Goal: Information Seeking & Learning: Learn about a topic

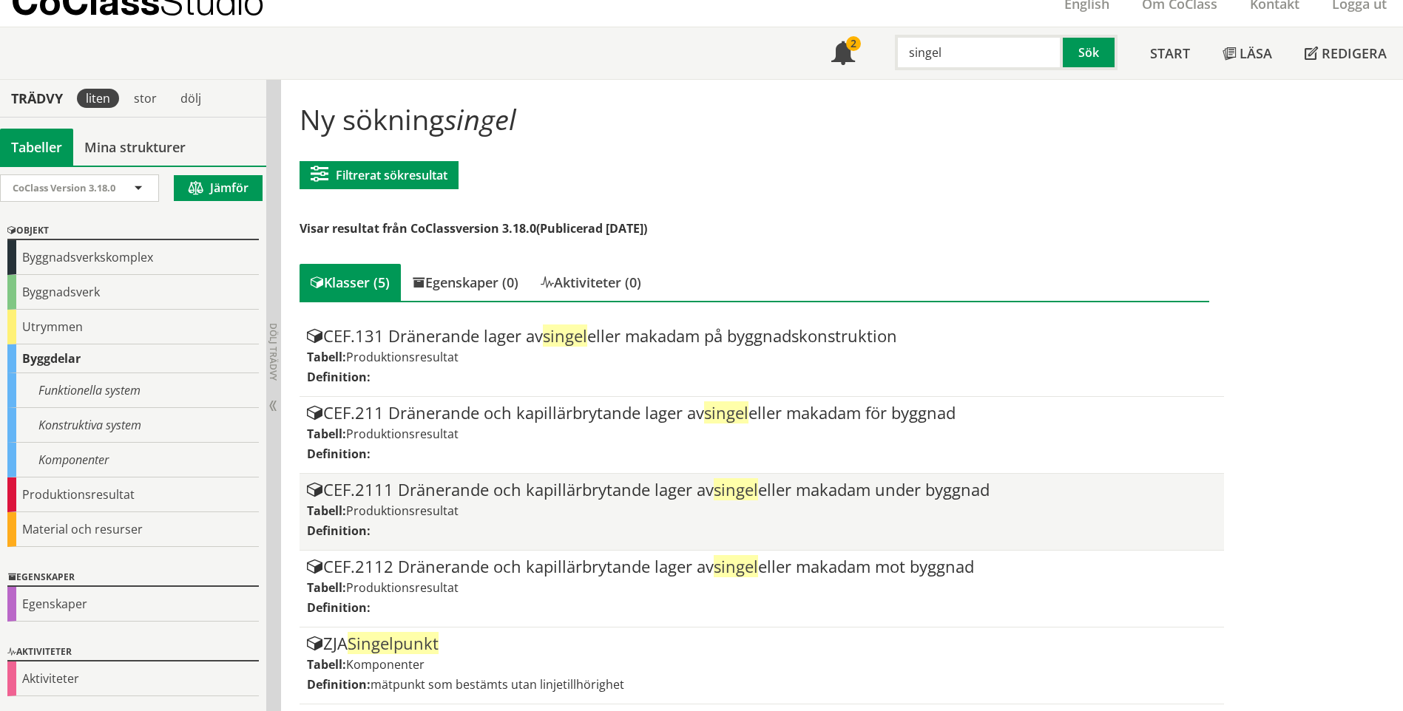
scroll to position [60, 0]
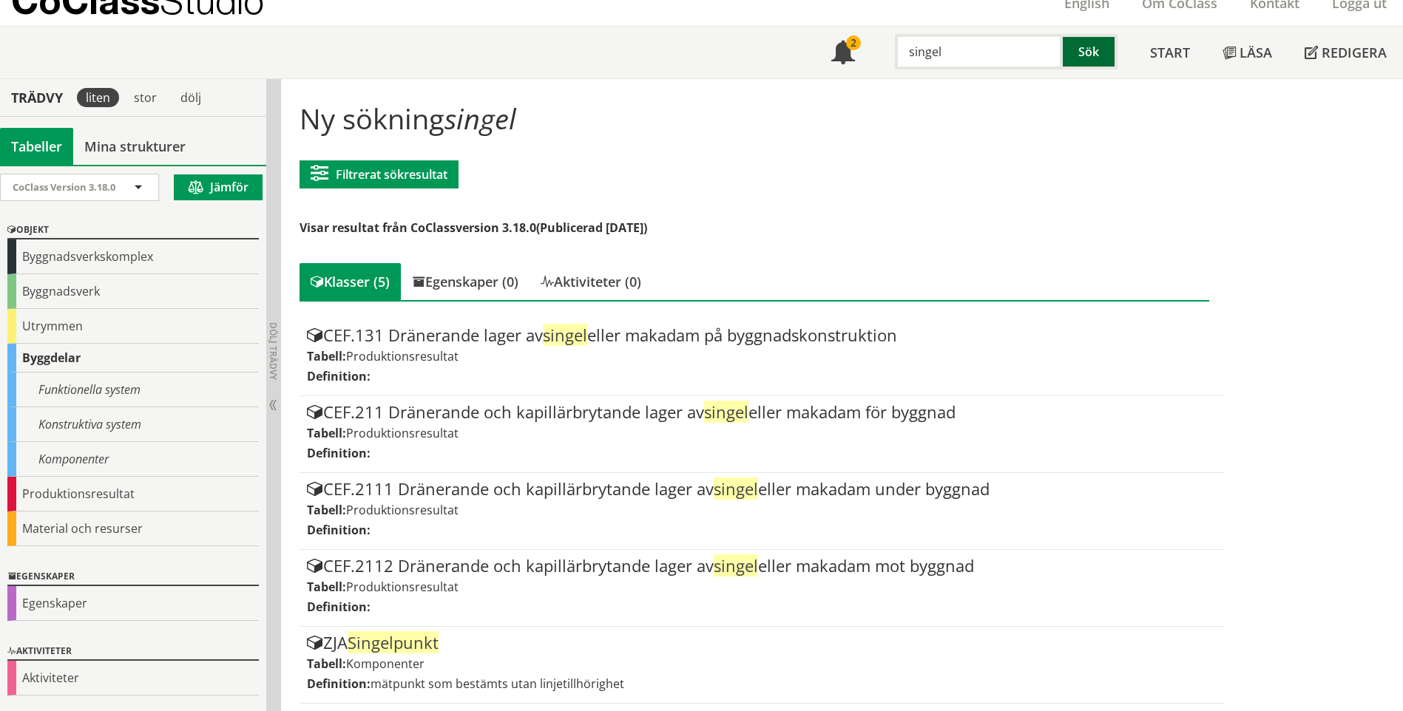
click at [1077, 47] on button "Sök" at bounding box center [1090, 51] width 55 height 35
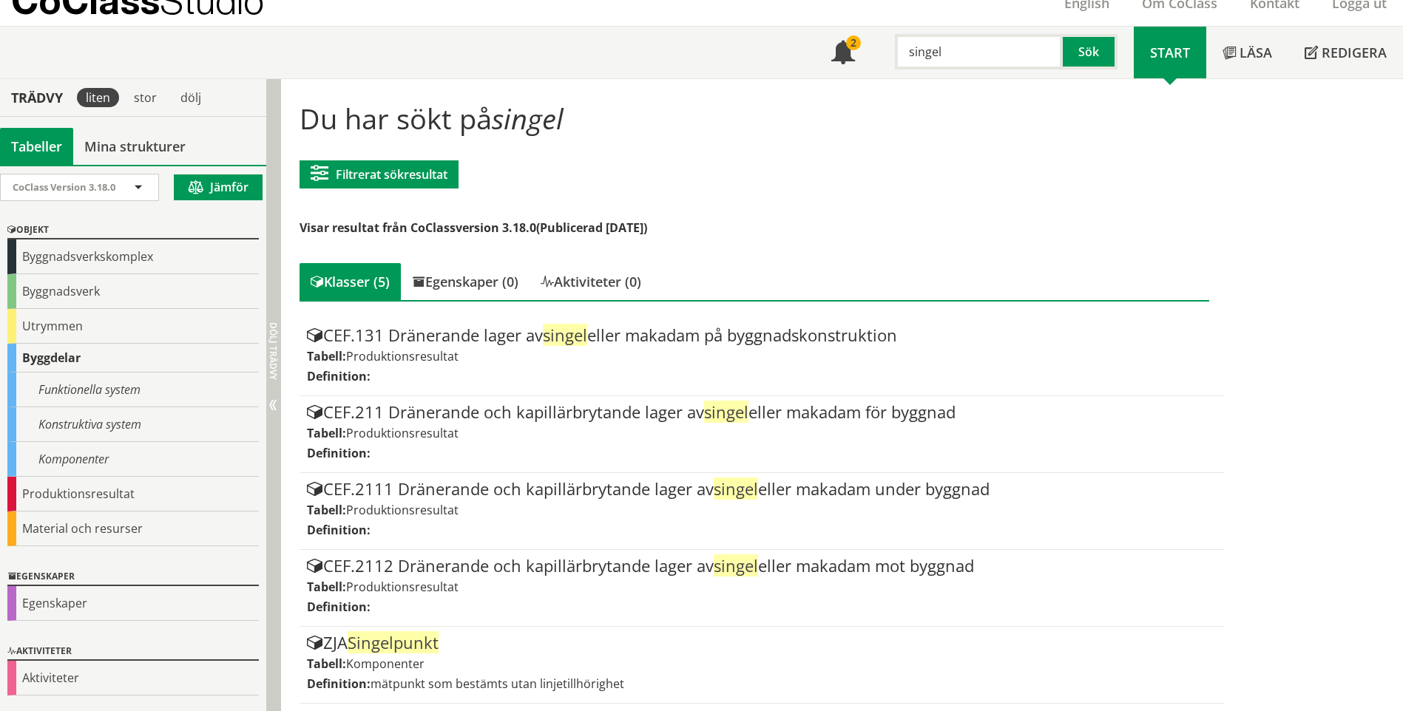
click at [277, 400] on span "Dölj trädvy Visa trädvy" at bounding box center [272, 405] width 12 height 12
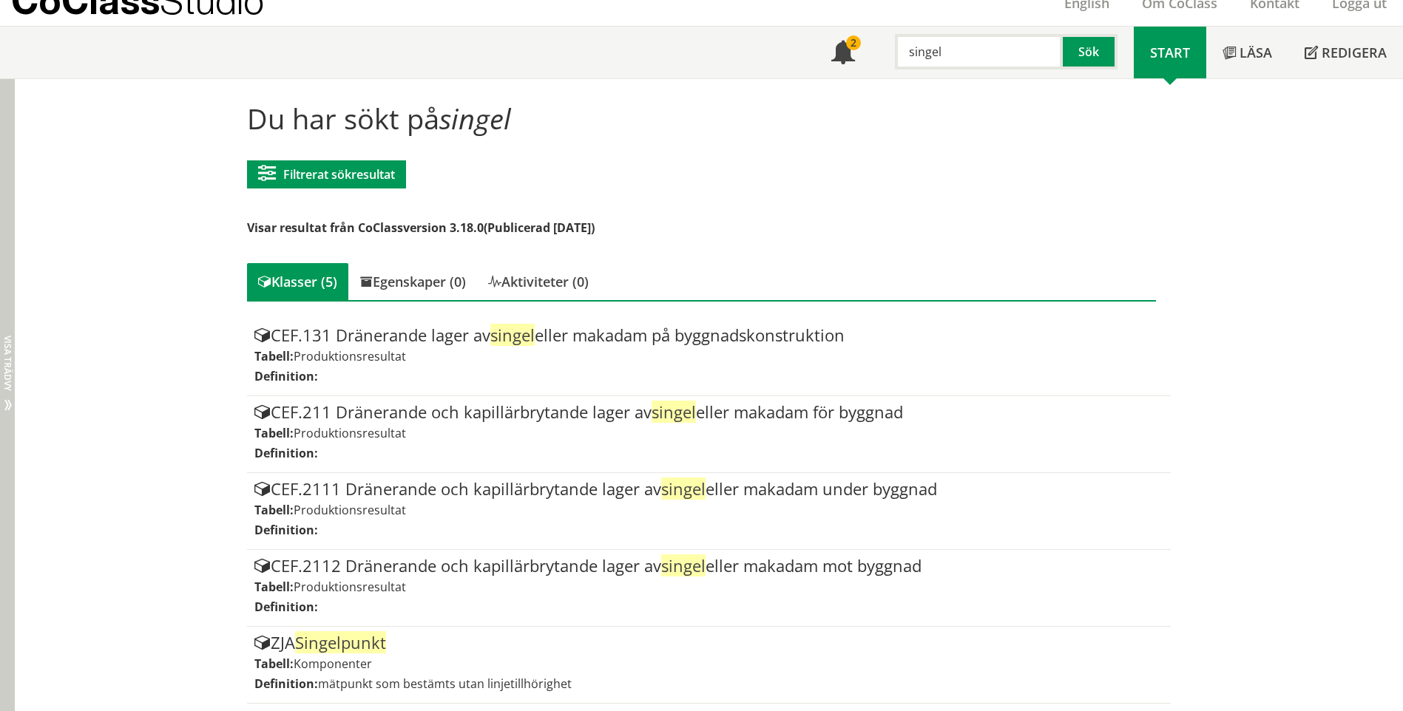
click at [3, 378] on span "Visa trädvy" at bounding box center [7, 363] width 9 height 55
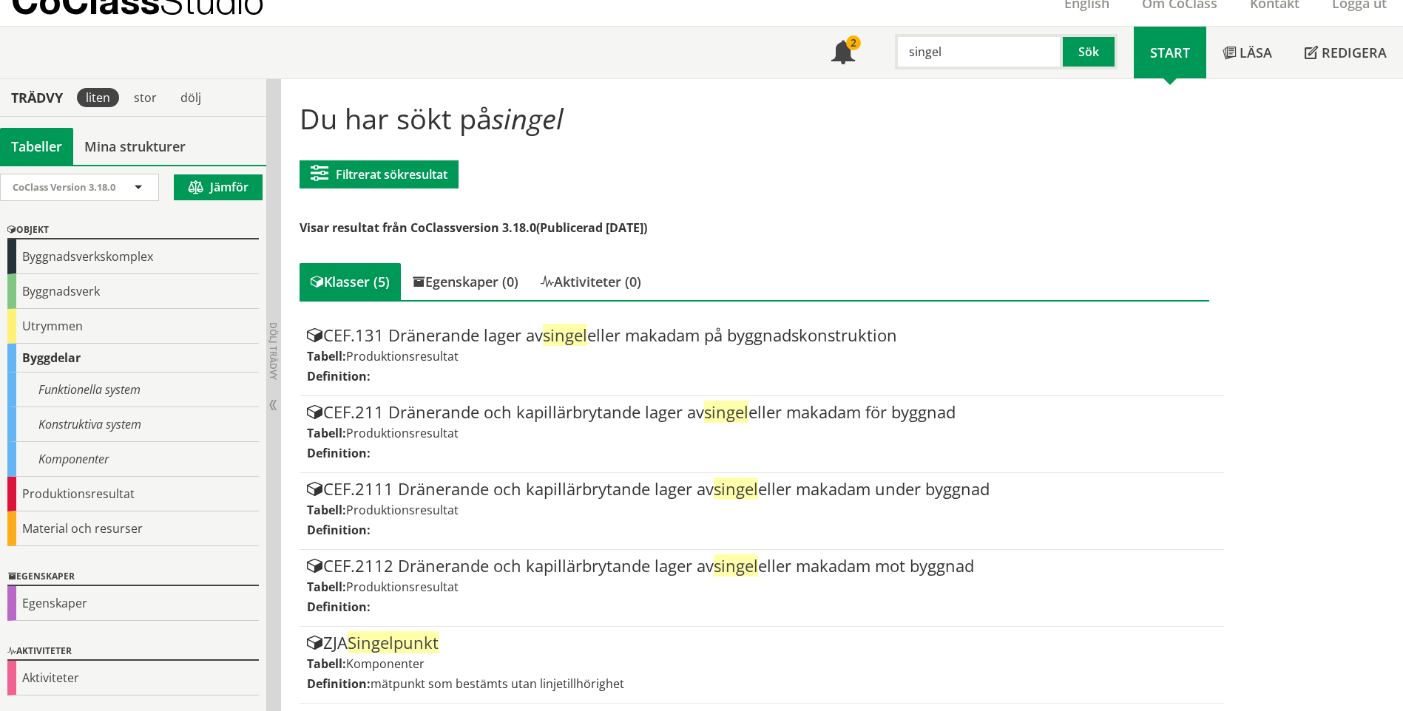
scroll to position [0, 0]
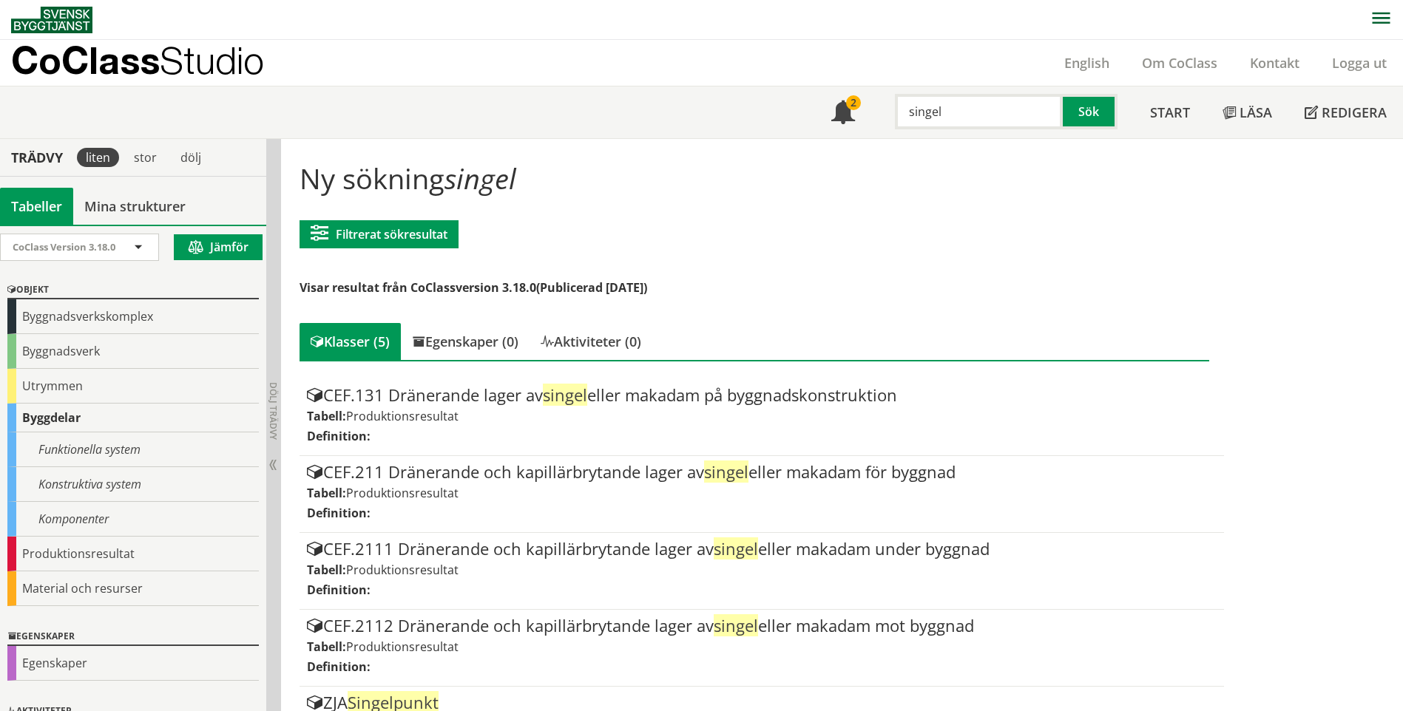
click at [132, 53] on p "CoClass Studio" at bounding box center [137, 60] width 253 height 17
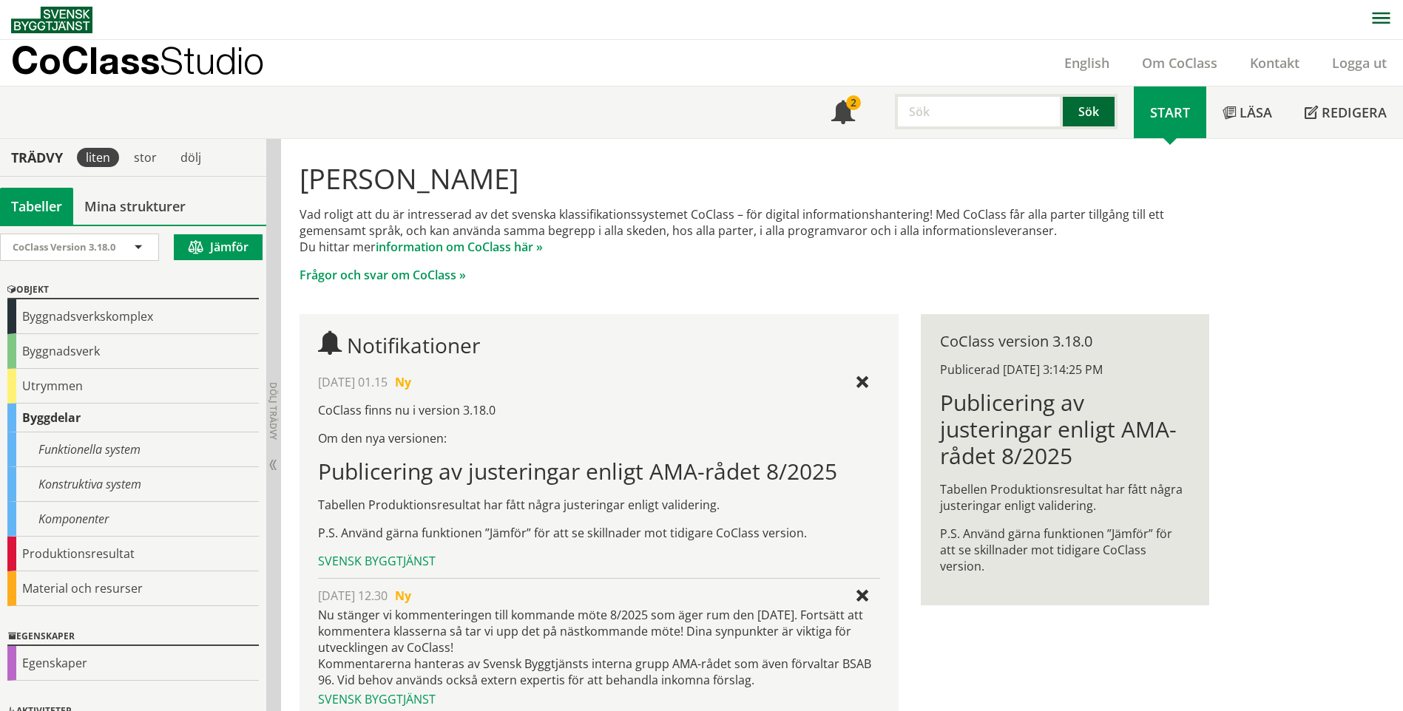
click at [1073, 112] on button "Sök" at bounding box center [1090, 111] width 55 height 35
click at [960, 109] on input "text" at bounding box center [979, 111] width 168 height 35
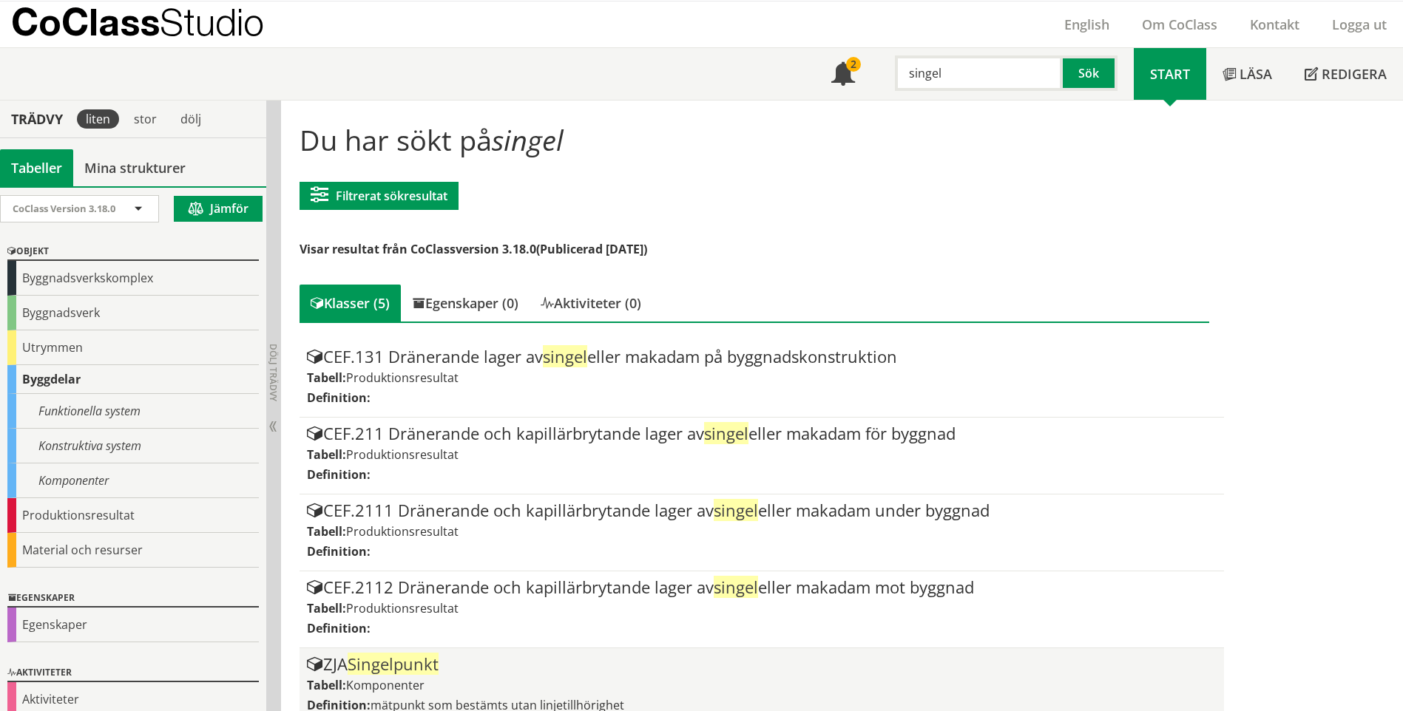
scroll to position [60, 0]
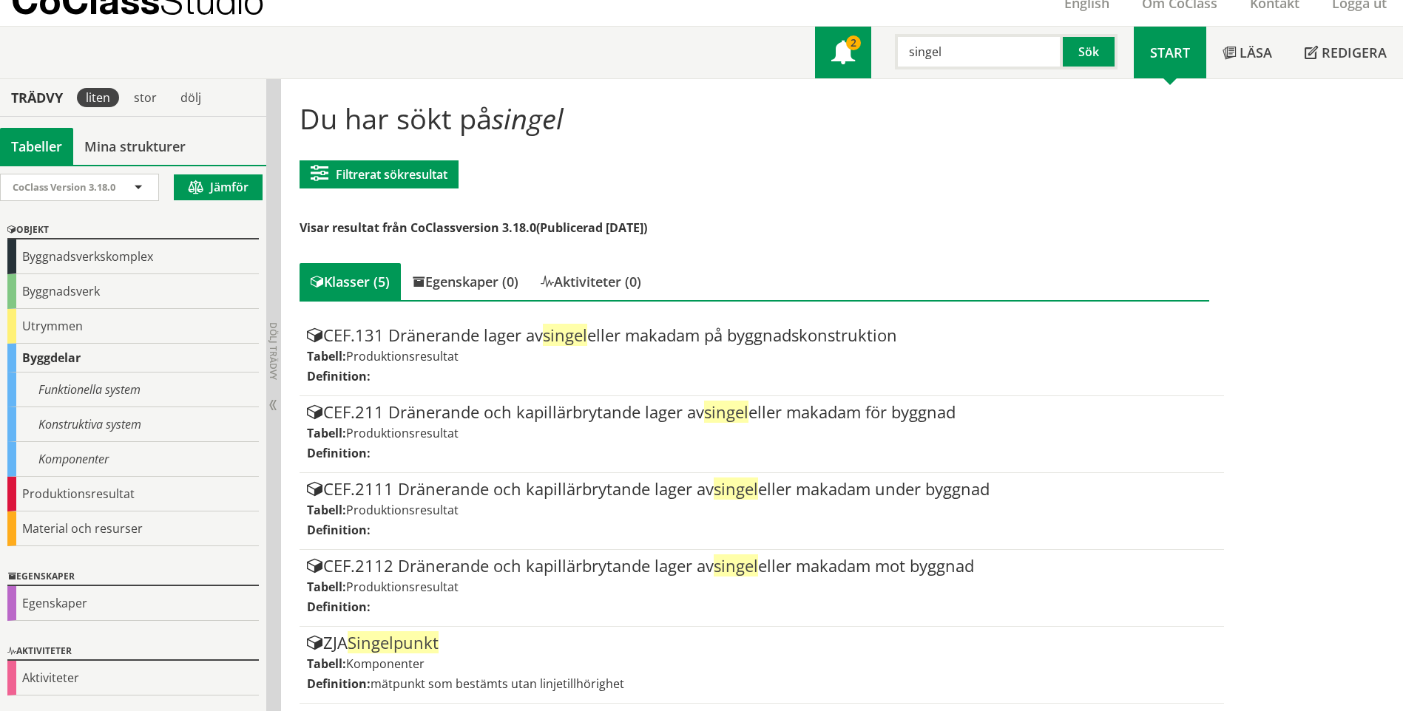
drag, startPoint x: 981, startPoint y: 55, endPoint x: 842, endPoint y: 46, distance: 139.4
click at [847, 46] on div "Meny 2 singel Sök" at bounding box center [974, 53] width 319 height 52
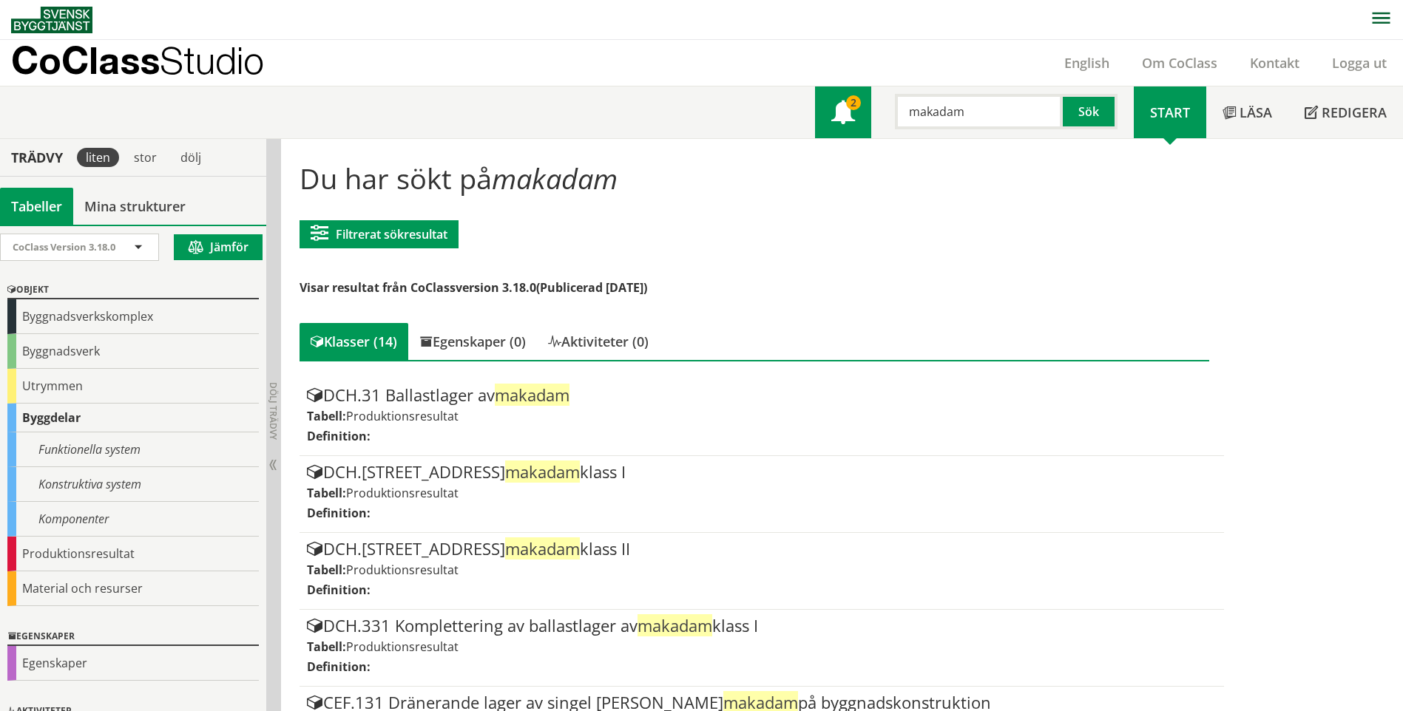
drag, startPoint x: 1011, startPoint y: 119, endPoint x: 845, endPoint y: 111, distance: 166.6
click at [845, 111] on div "Meny 2 makadam Sök" at bounding box center [974, 113] width 319 height 52
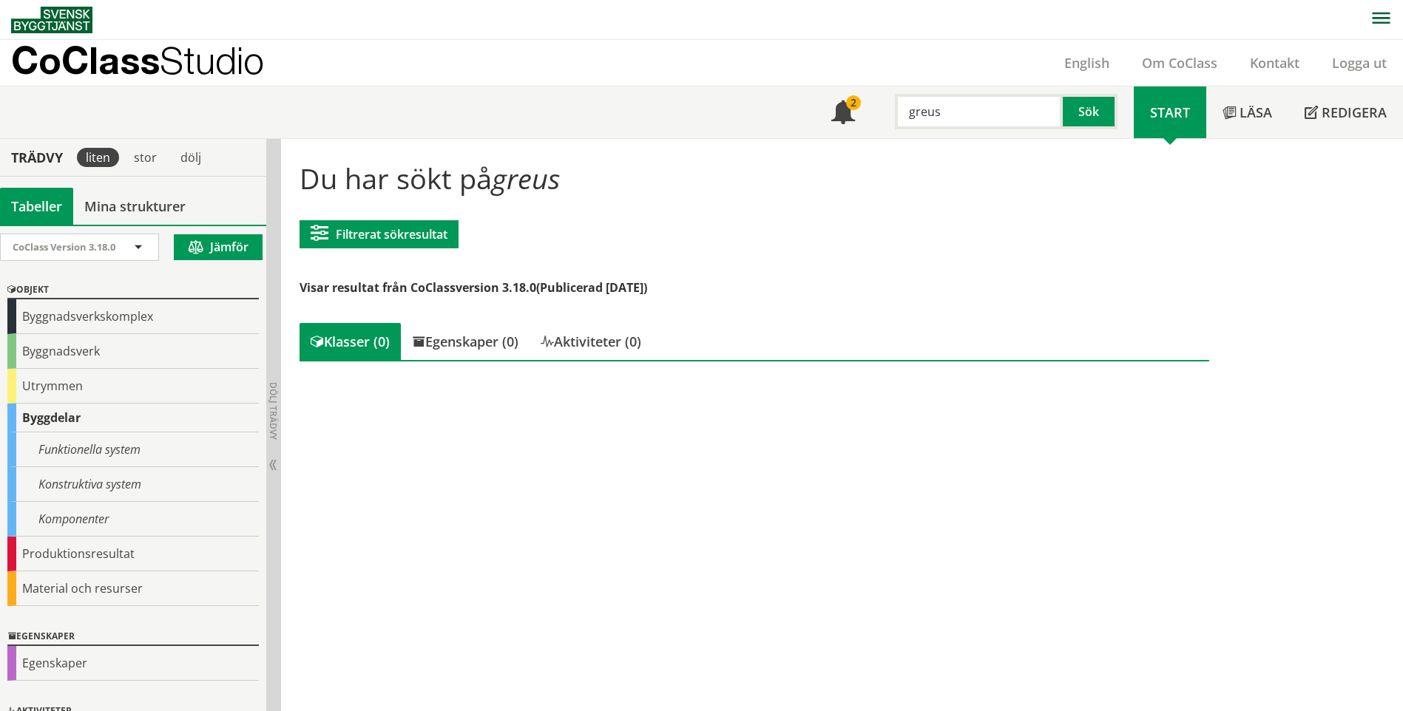
drag, startPoint x: 938, startPoint y: 115, endPoint x: 873, endPoint y: 111, distance: 66.0
click at [873, 111] on div "greus Sök" at bounding box center [1002, 108] width 263 height 43
type input "grus"
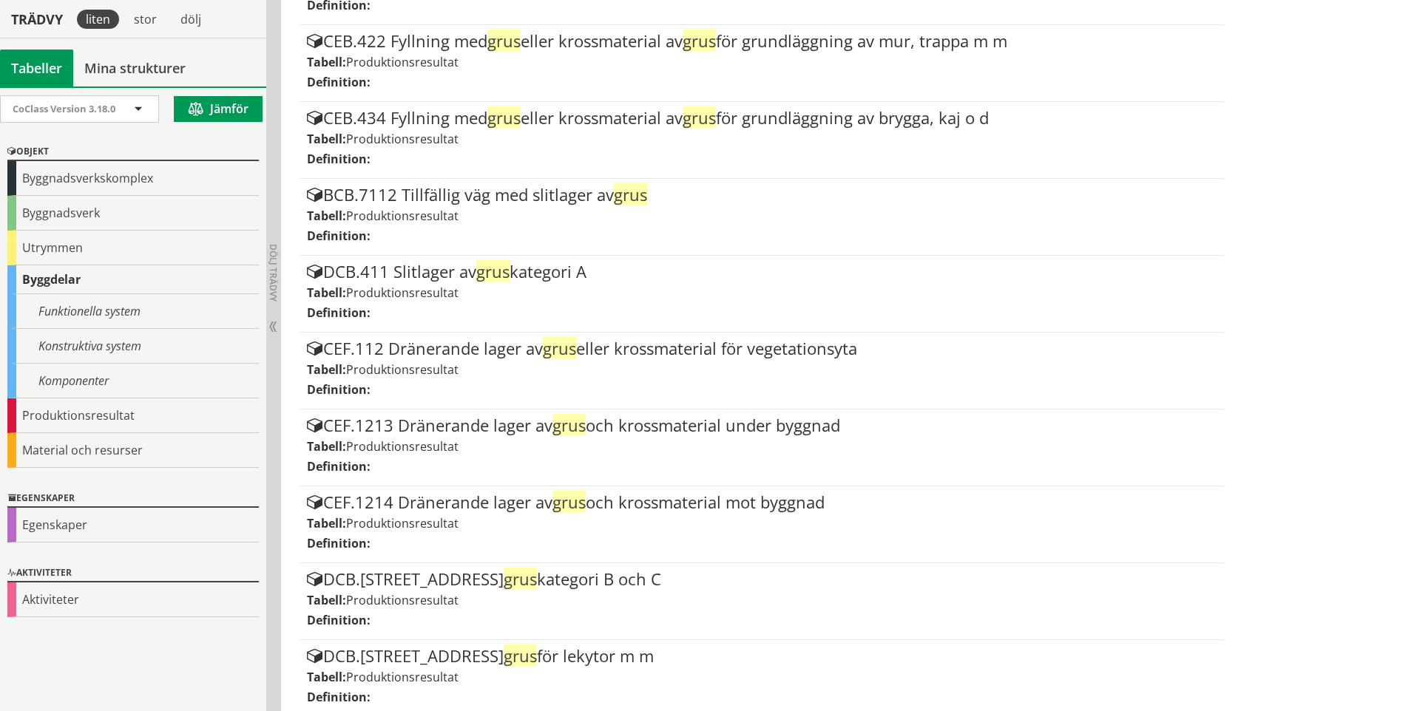
scroll to position [74, 0]
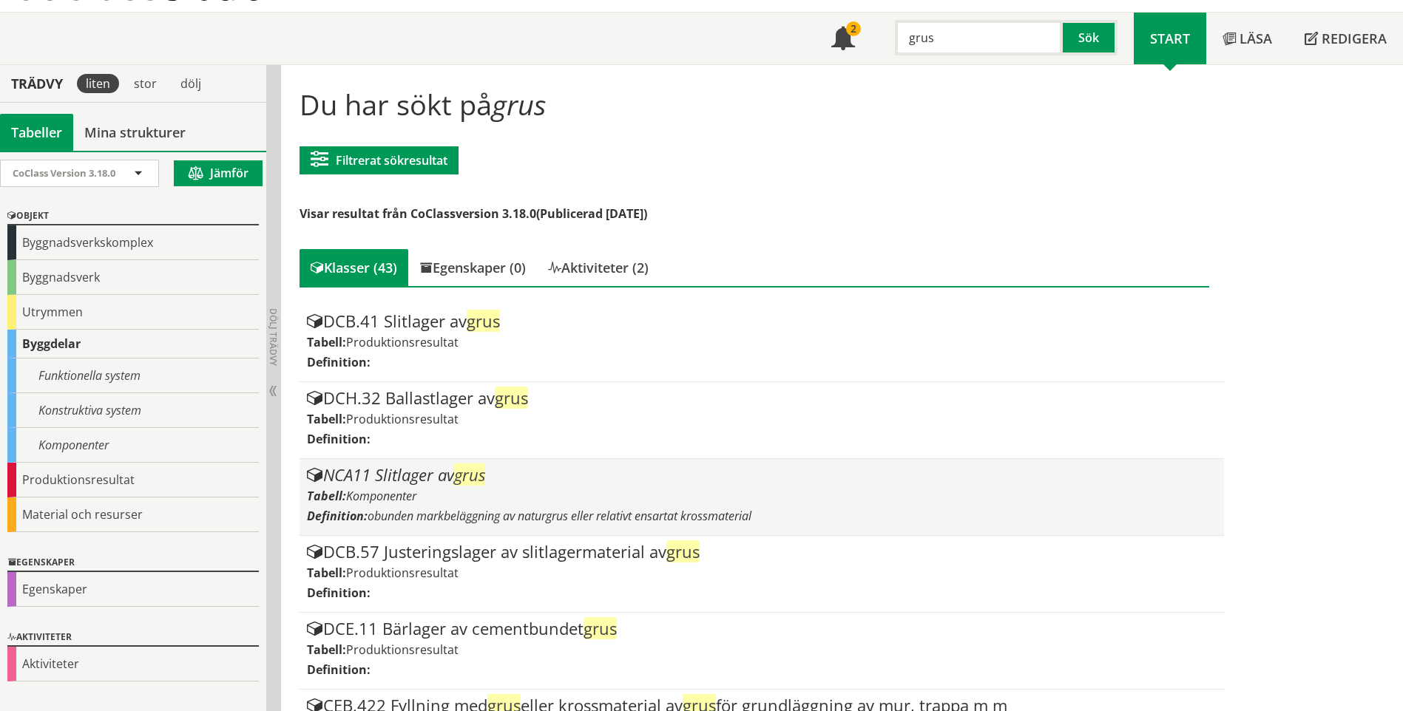
click at [543, 492] on div "Tabell: Komponenter" at bounding box center [761, 496] width 909 height 16
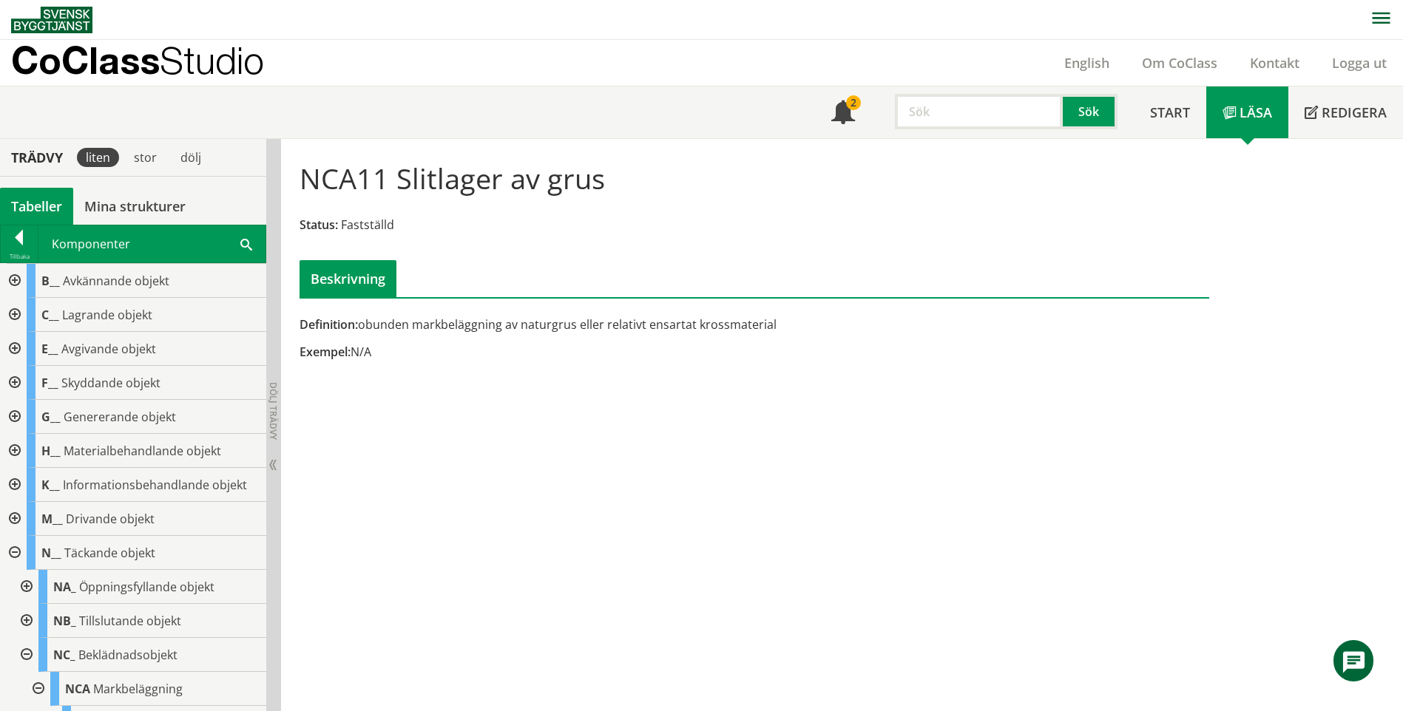
drag, startPoint x: 555, startPoint y: 327, endPoint x: 623, endPoint y: 323, distance: 68.9
click at [623, 323] on div "Definition: obunden markbeläggning av naturgrus eller relativt ensartat krossma…" at bounding box center [598, 325] width 598 height 16
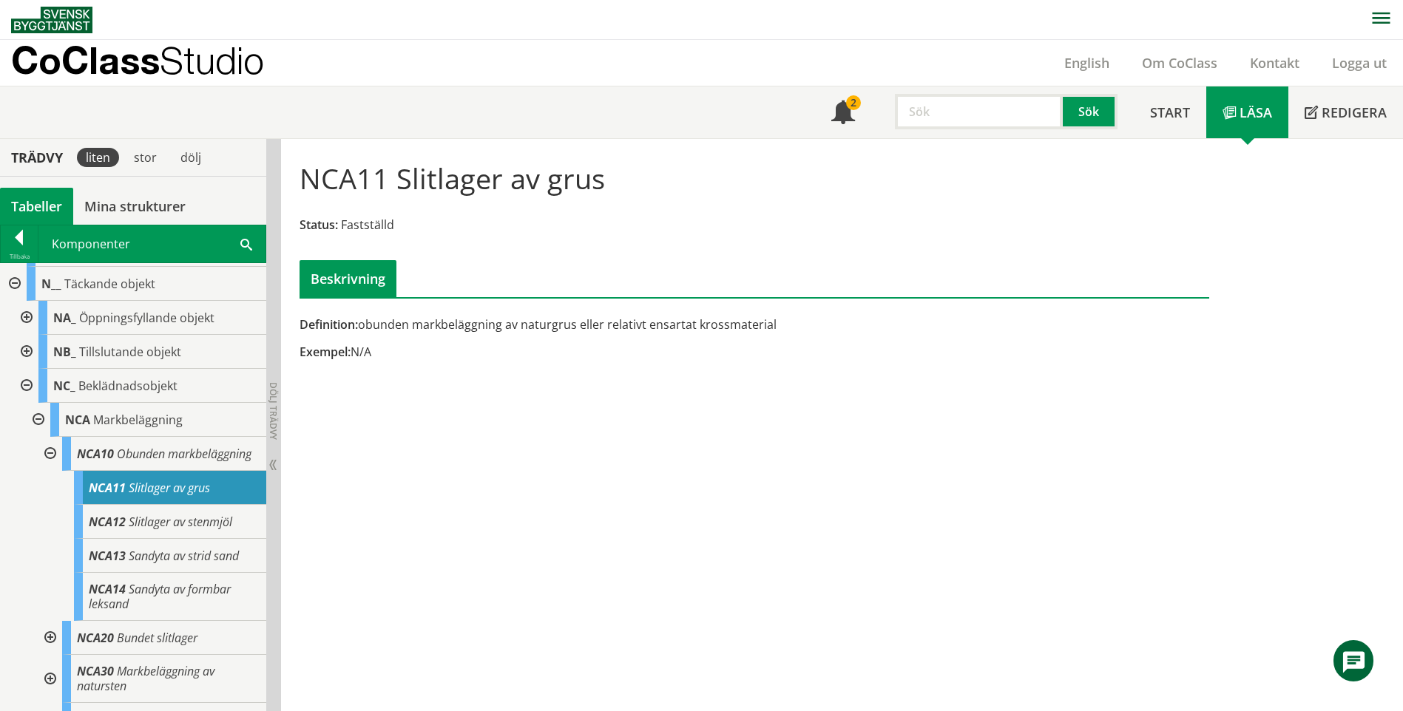
scroll to position [296, 0]
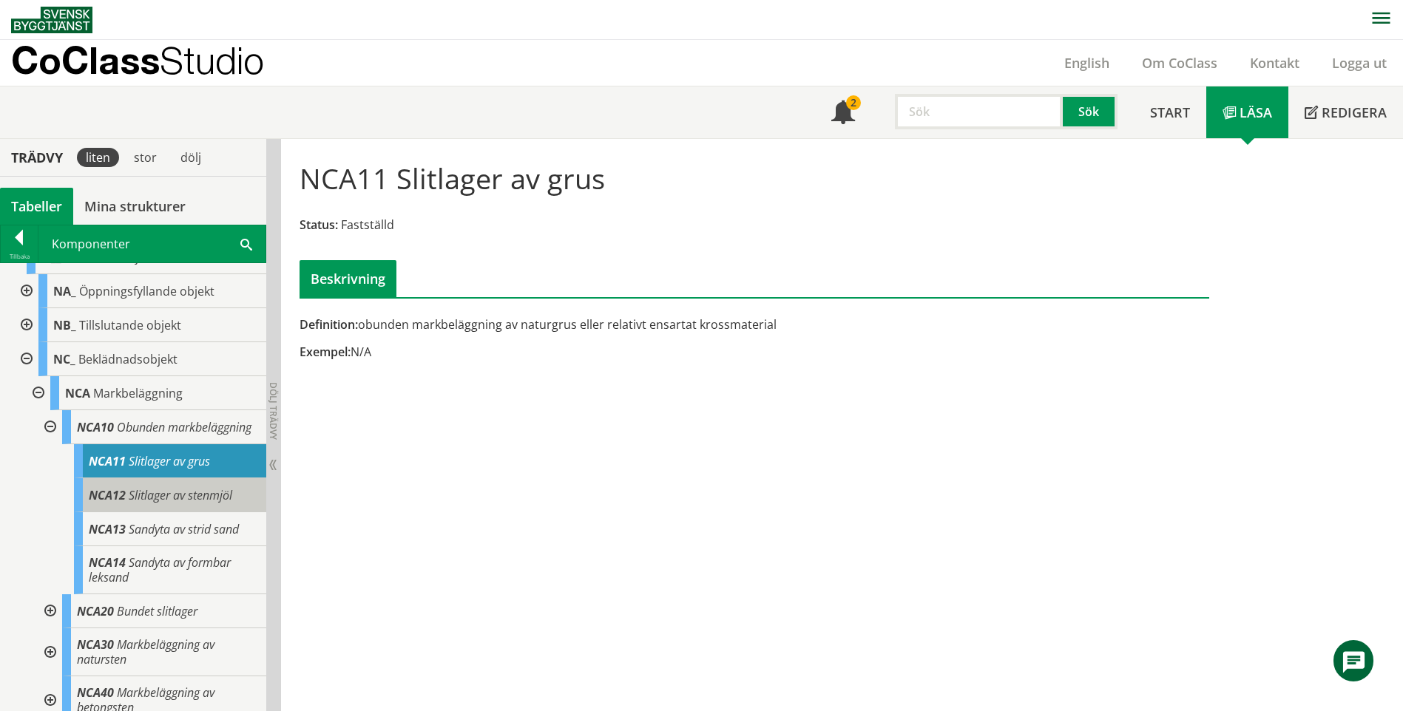
click at [212, 504] on span "Slitlager av stenmjöl" at bounding box center [181, 495] width 104 height 16
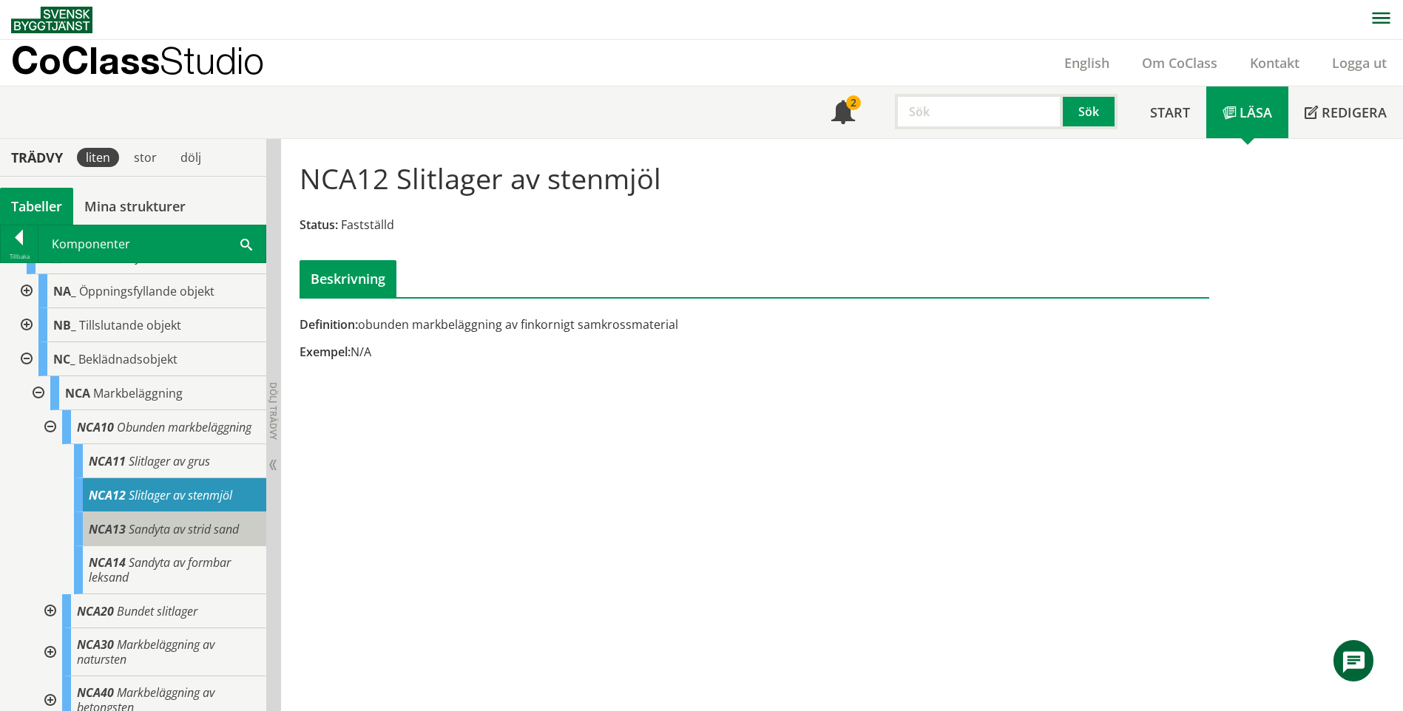
click at [212, 538] on span "Sandyta av strid sand" at bounding box center [184, 529] width 110 height 16
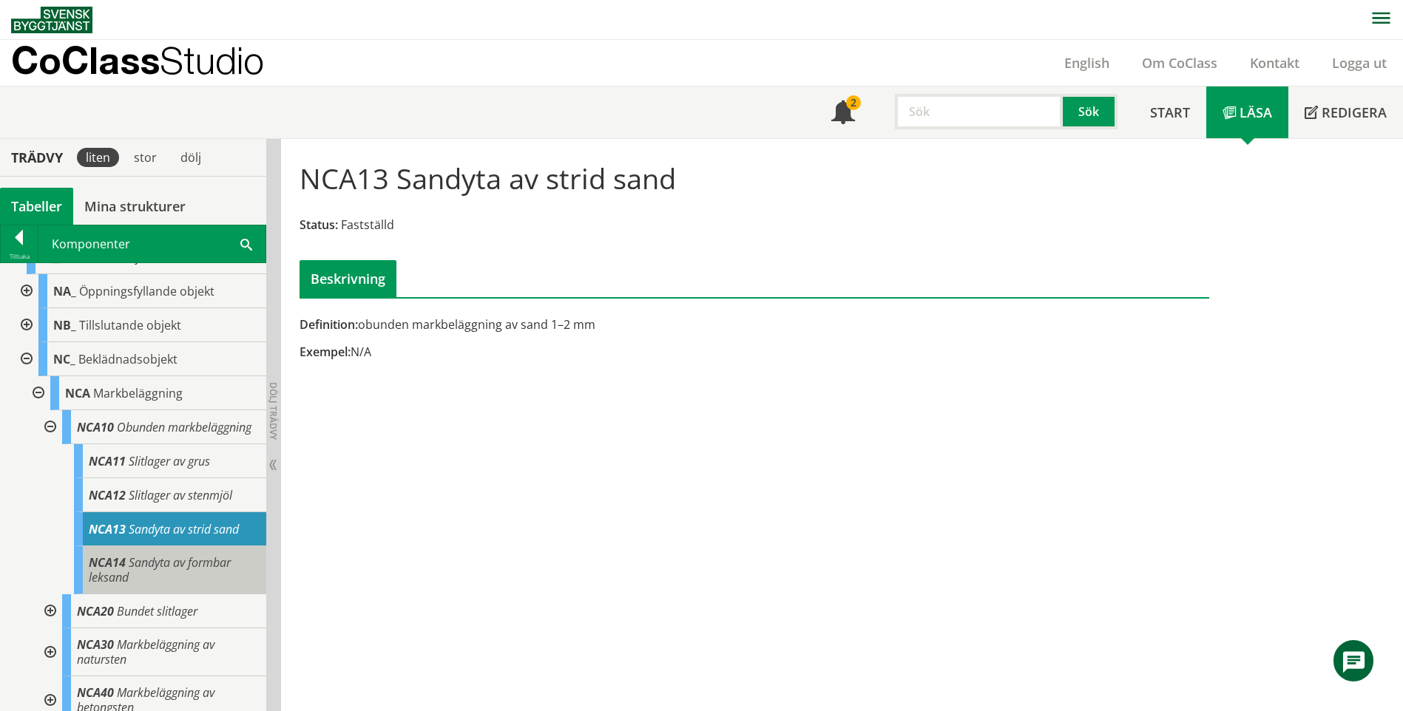
click at [234, 580] on div "NCA14 Sandyta av formbar leksand" at bounding box center [170, 570] width 192 height 48
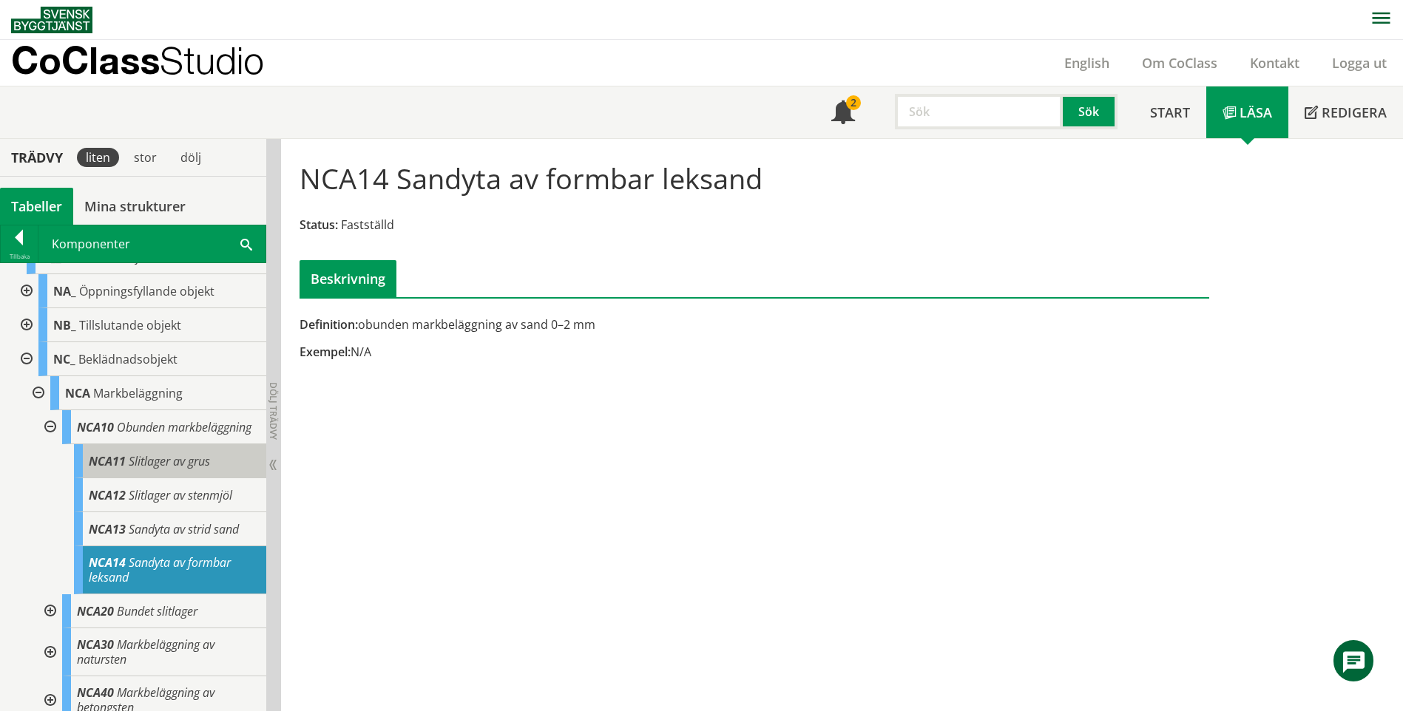
click at [210, 470] on span "Slitlager av grus" at bounding box center [169, 461] width 81 height 16
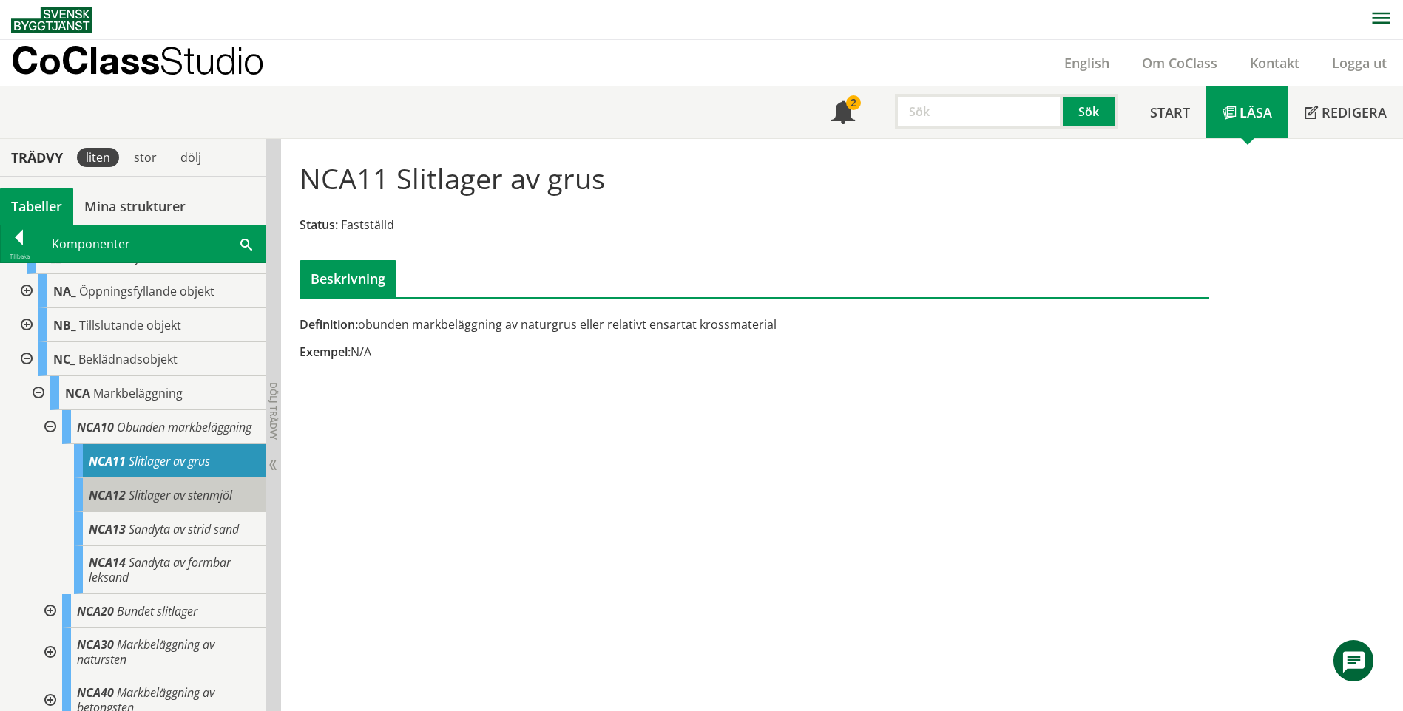
click at [225, 504] on span "Slitlager av stenmjöl" at bounding box center [181, 495] width 104 height 16
